Goal: Task Accomplishment & Management: Manage account settings

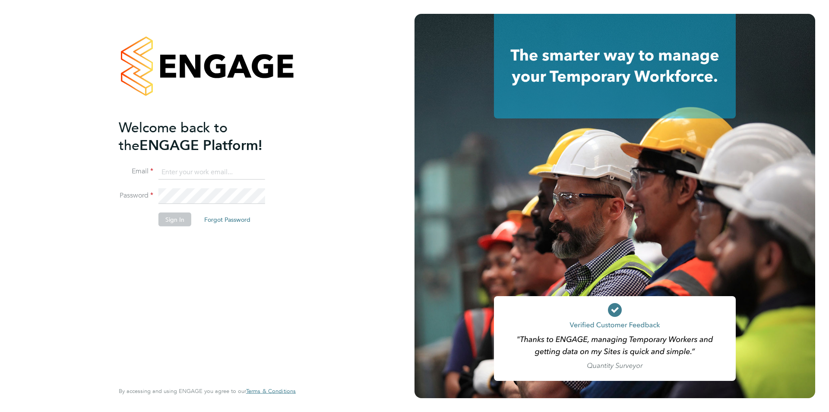
type input "[PERSON_NAME][EMAIL_ADDRESS][DOMAIN_NAME]"
click at [183, 219] on button "Sign In" at bounding box center [175, 220] width 33 height 14
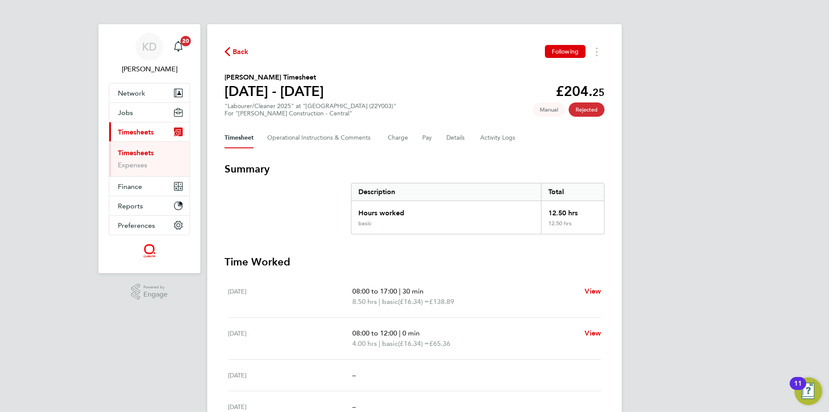
click at [151, 149] on link "Timesheets" at bounding box center [136, 153] width 36 height 8
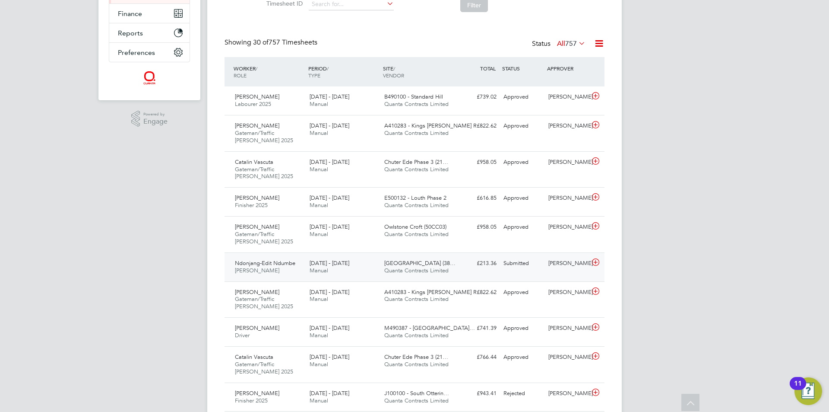
click at [277, 270] on div "Ndonjang-Edit Ndumbe Joiner 16 - 22 Aug 2025" at bounding box center [269, 267] width 75 height 22
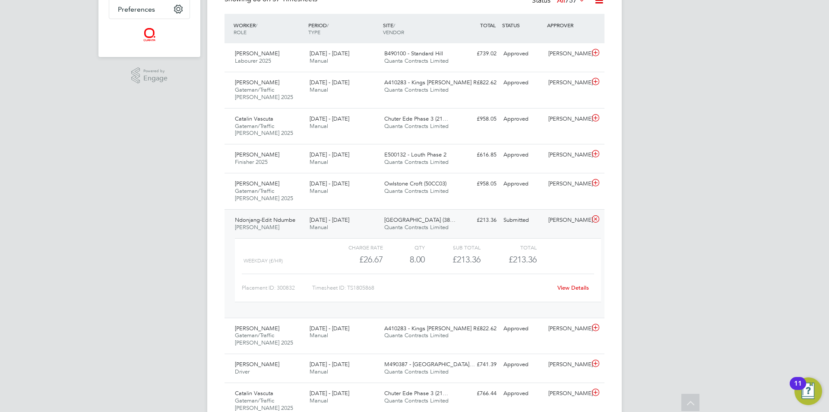
click at [572, 288] on link "View Details" at bounding box center [574, 287] width 32 height 7
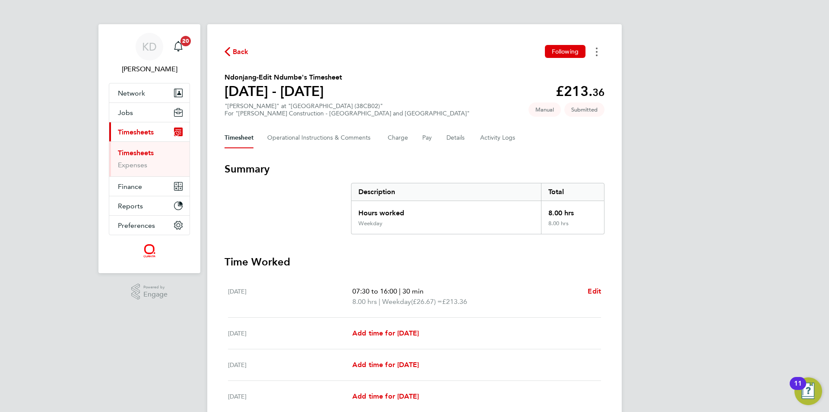
click at [595, 54] on button "Timesheets Menu" at bounding box center [597, 51] width 16 height 13
click at [466, 74] on section "Ndonjang-Edit Ndumbe's Timesheet 16 - 22 Aug 2025 £213. 36 "Joiner" at "Callert…" at bounding box center [415, 94] width 380 height 45
click at [454, 137] on button "Details" at bounding box center [457, 137] width 20 height 21
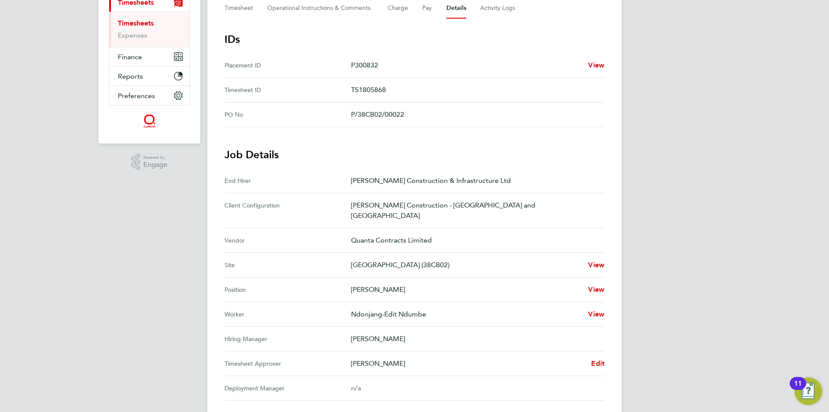
scroll to position [216, 0]
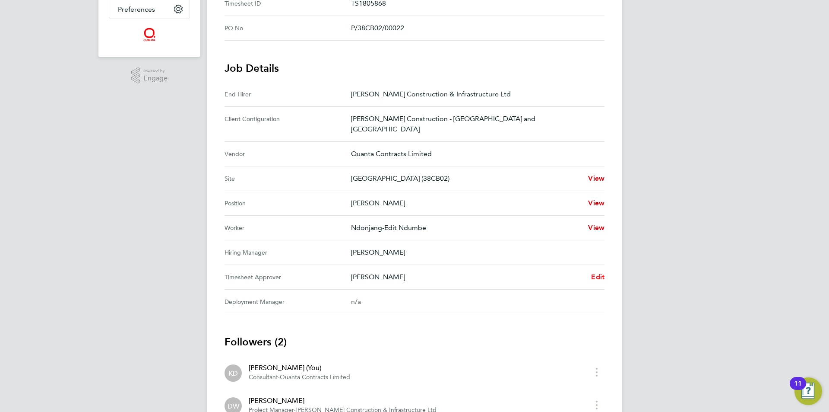
click at [596, 273] on span "Edit" at bounding box center [597, 277] width 13 height 8
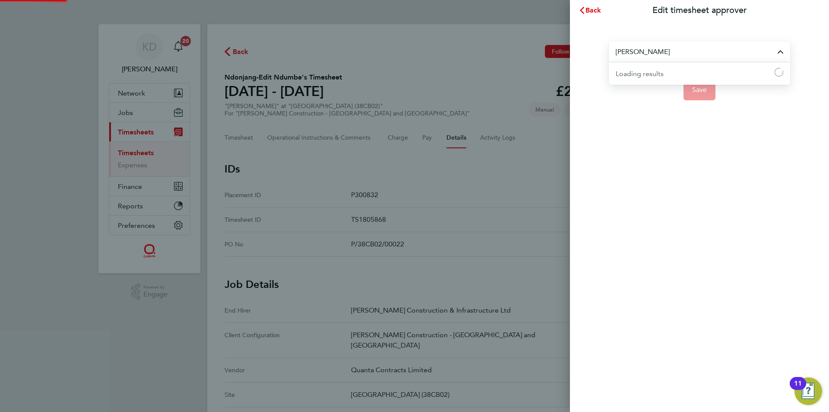
click at [779, 49] on input "[PERSON_NAME]" at bounding box center [699, 51] width 181 height 20
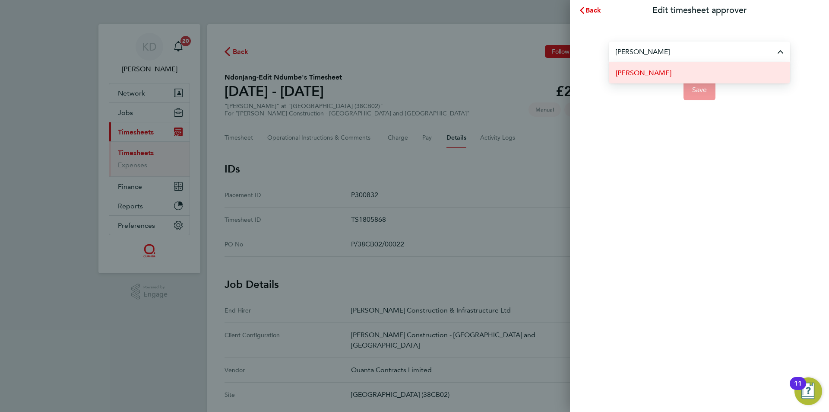
click at [657, 76] on span "[PERSON_NAME]" at bounding box center [644, 73] width 56 height 10
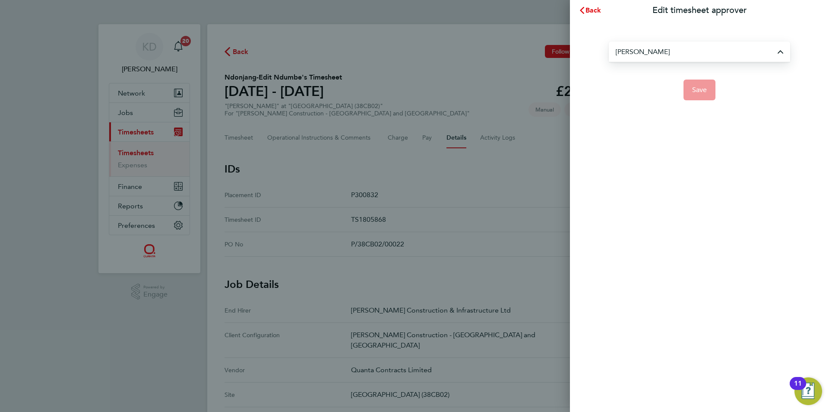
type input "[PERSON_NAME]"
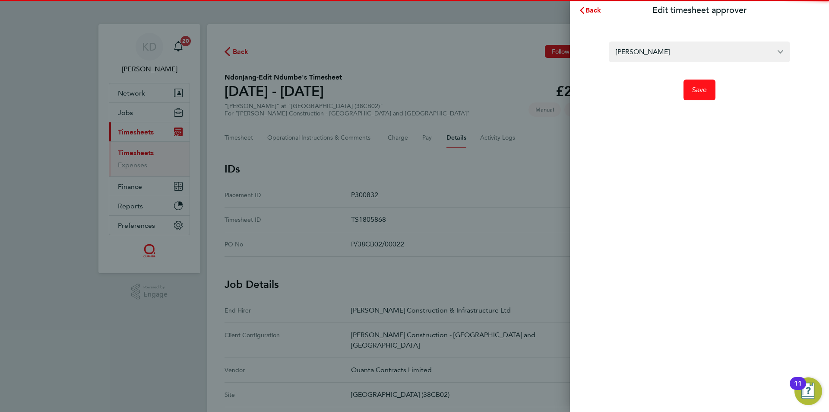
click at [694, 87] on span "Save" at bounding box center [699, 90] width 15 height 9
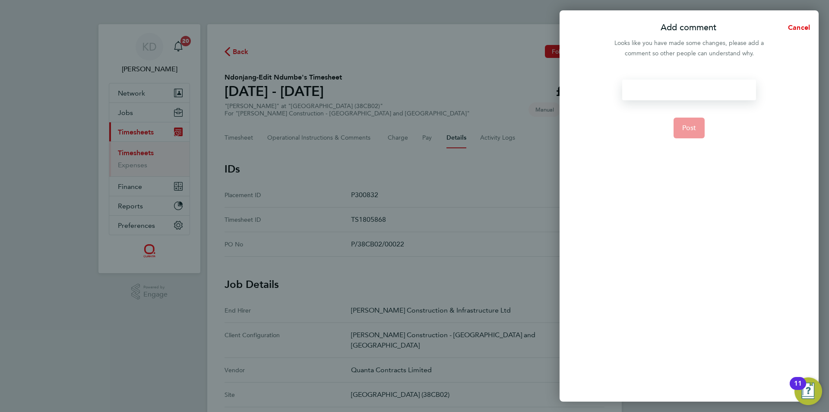
click at [674, 91] on div at bounding box center [688, 89] width 133 height 21
click at [694, 130] on span "Post" at bounding box center [690, 128] width 14 height 9
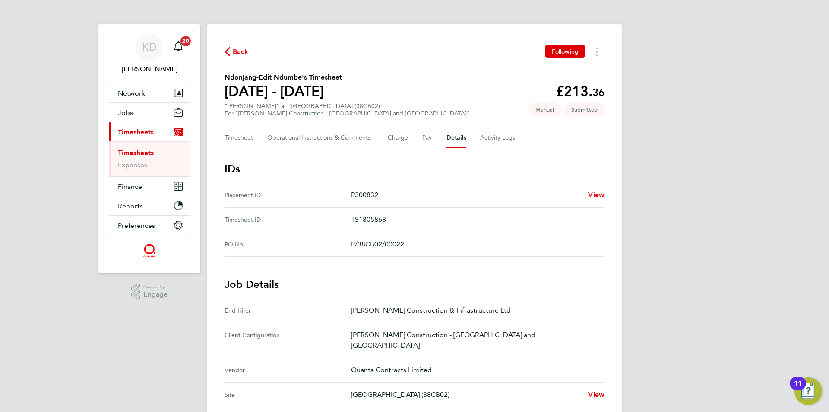
click at [238, 52] on span "Back" at bounding box center [241, 52] width 16 height 10
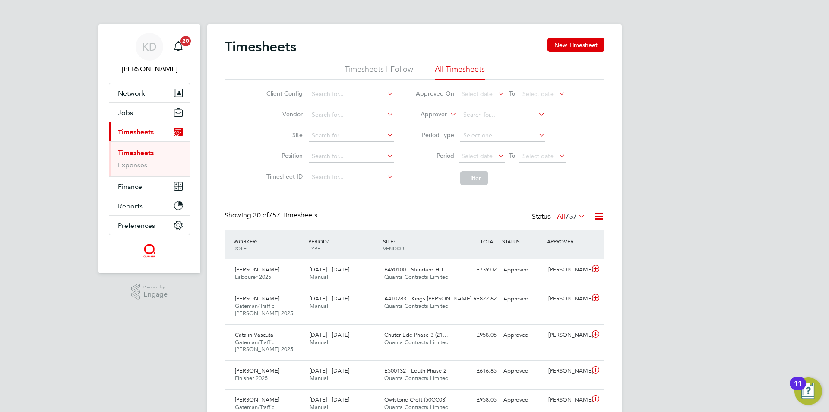
click at [130, 149] on link "Timesheets" at bounding box center [136, 153] width 36 height 8
